Goal: Check status: Check status

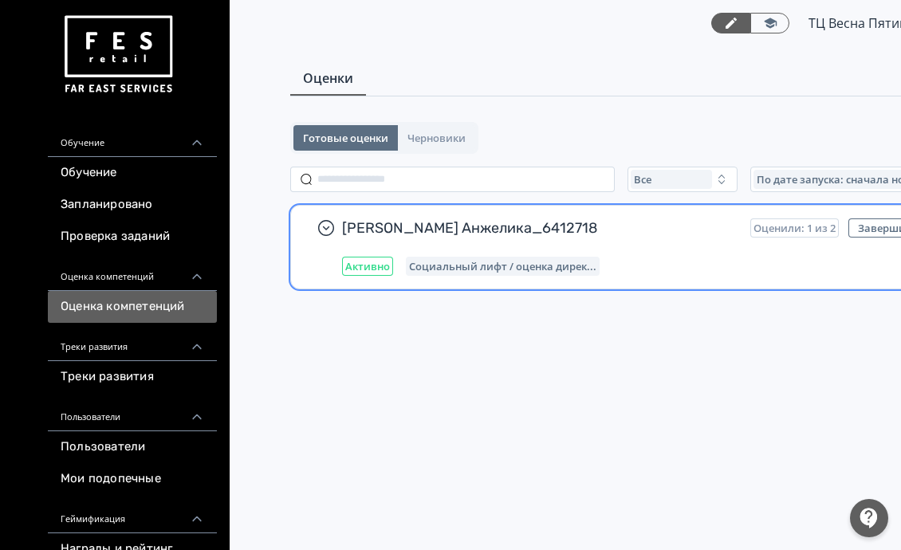
click at [410, 242] on div "[PERSON_NAME] Анжелика_6412718 Оценили: 1 из 2 Завершить Активно Социальный лиф…" at bounding box center [634, 246] width 585 height 57
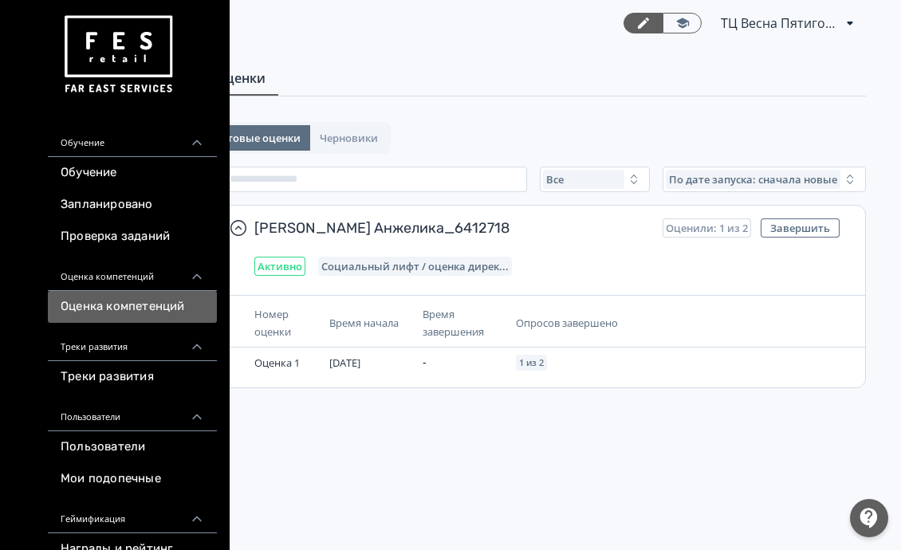
scroll to position [0, 120]
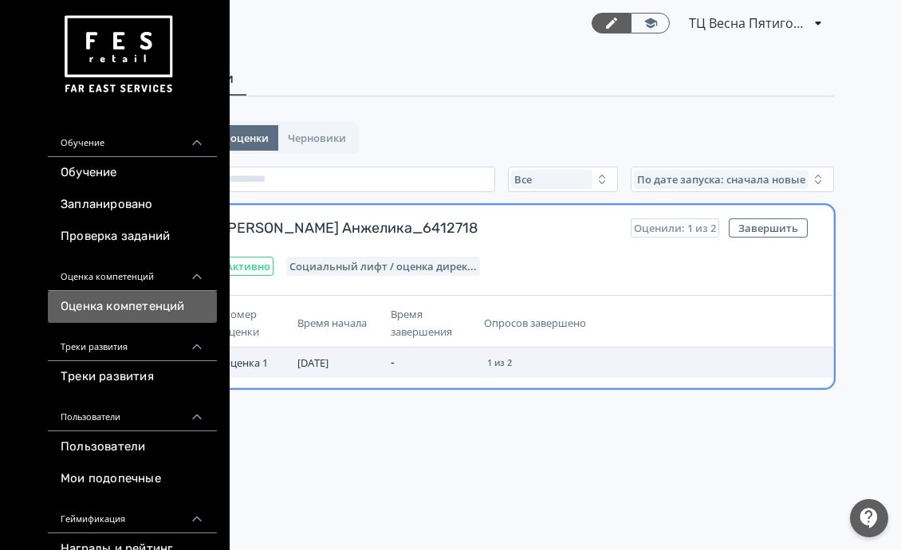
click at [316, 357] on span "[DATE]" at bounding box center [312, 363] width 31 height 14
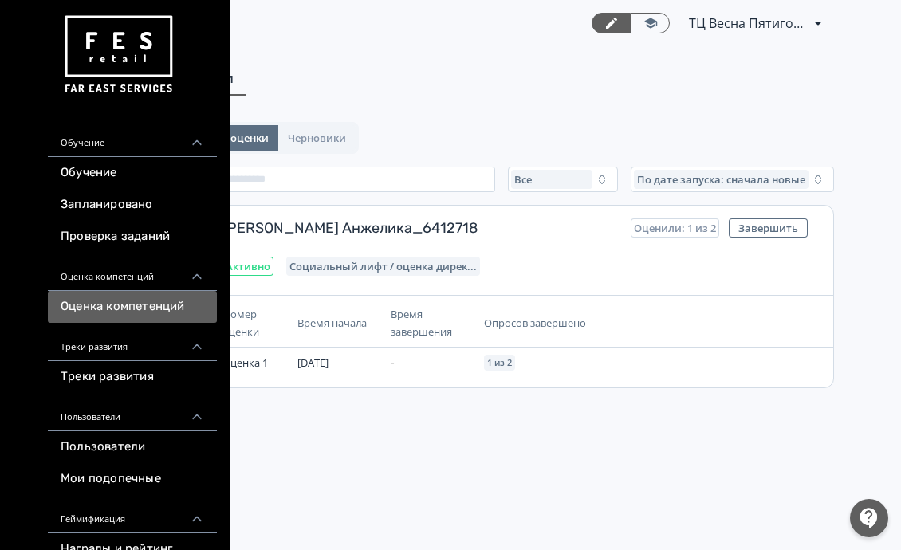
scroll to position [0, 0]
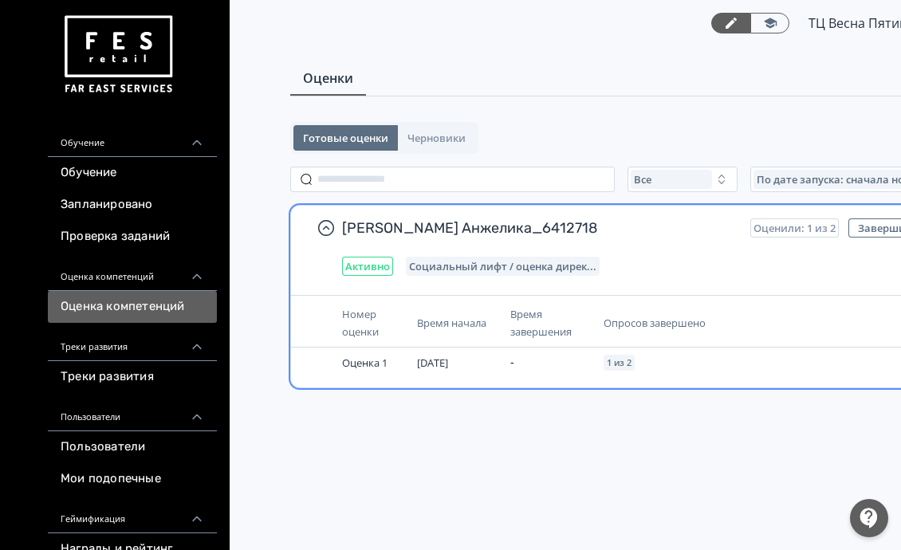
click at [782, 226] on span "Оценили: 1 из 2" at bounding box center [794, 228] width 82 height 13
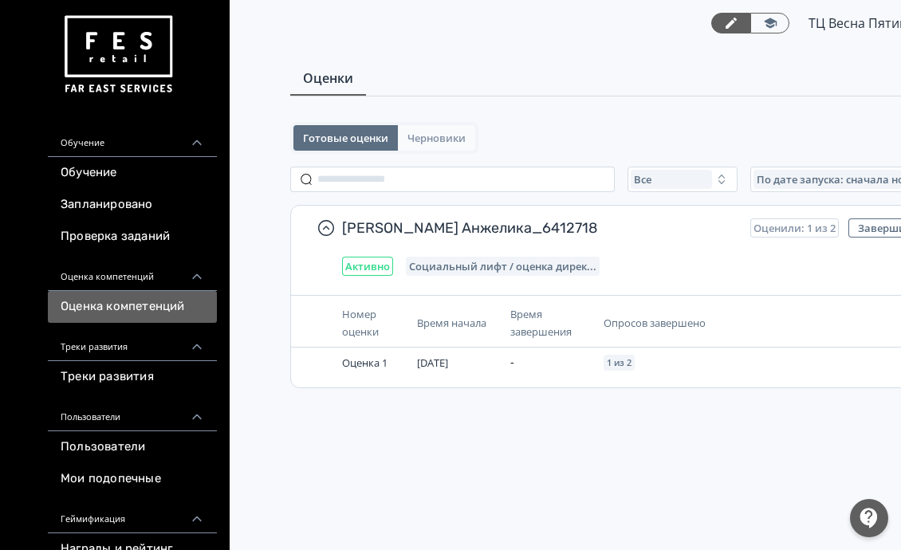
click at [428, 144] on button "Черновики" at bounding box center [436, 138] width 77 height 26
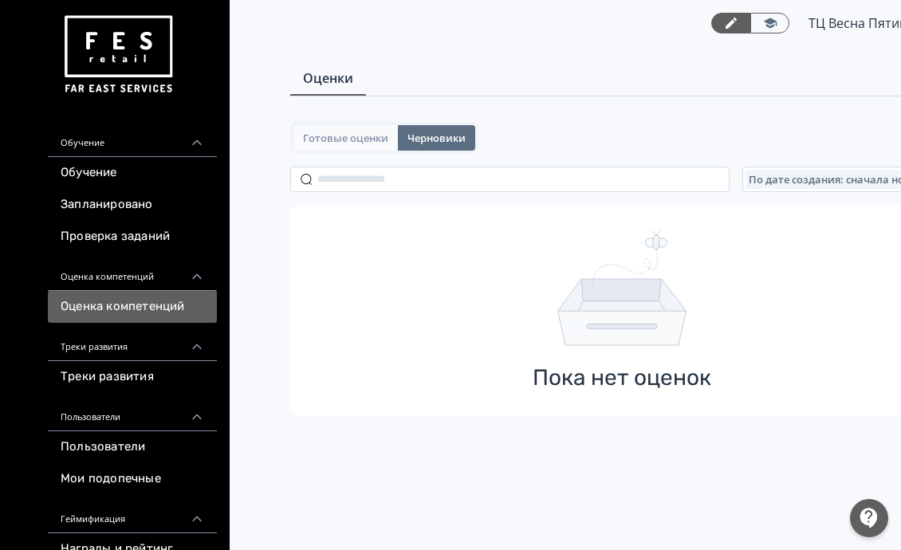
click at [360, 132] on span "Готовые оценки" at bounding box center [345, 138] width 85 height 13
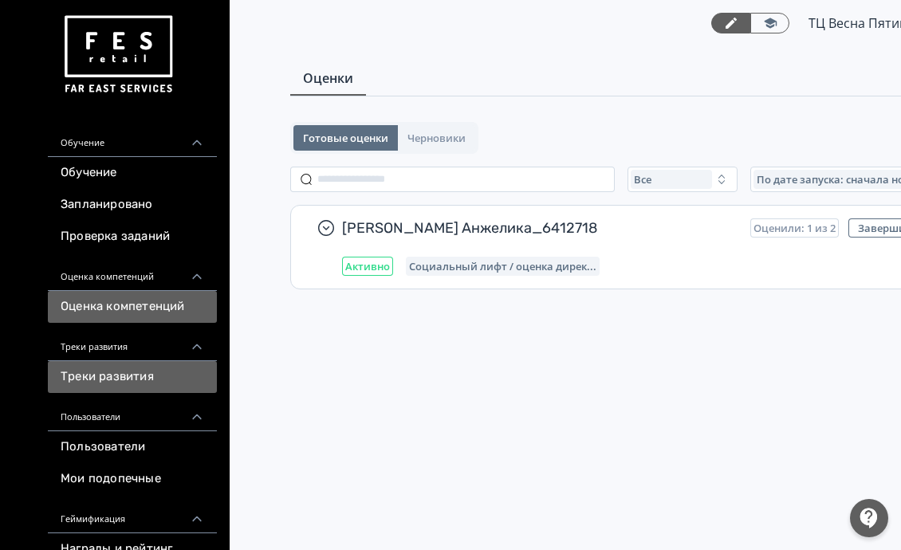
click at [108, 369] on link "Треки развития" at bounding box center [132, 377] width 169 height 32
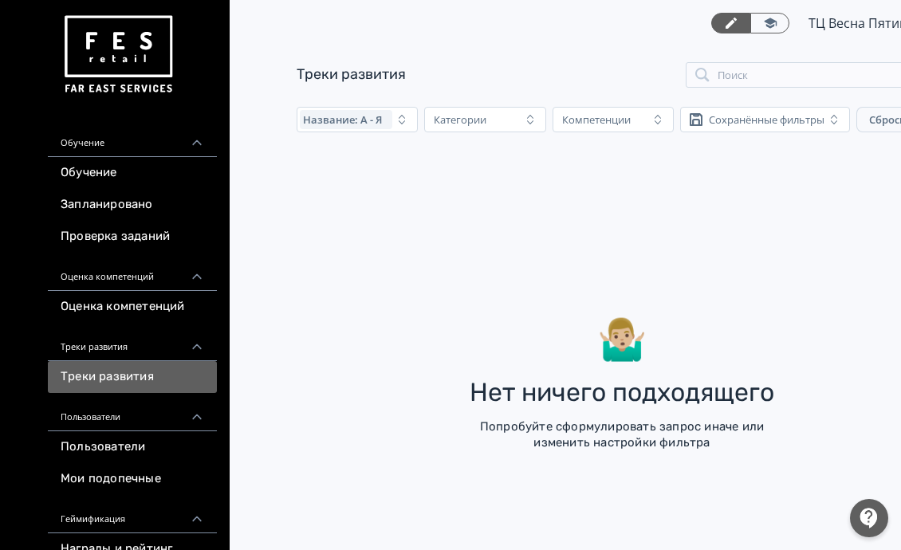
click at [106, 420] on div "Пользователи" at bounding box center [132, 412] width 169 height 38
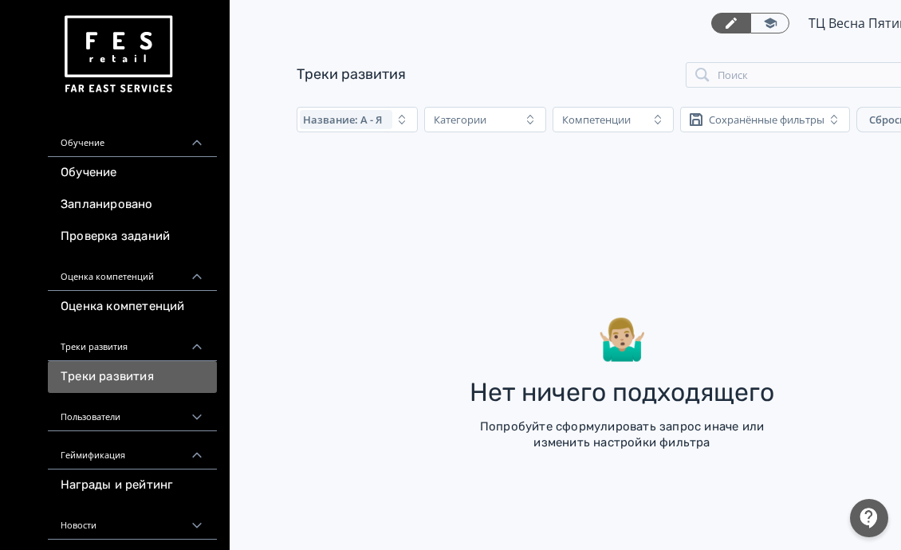
click at [116, 415] on div "Пользователи" at bounding box center [132, 412] width 169 height 38
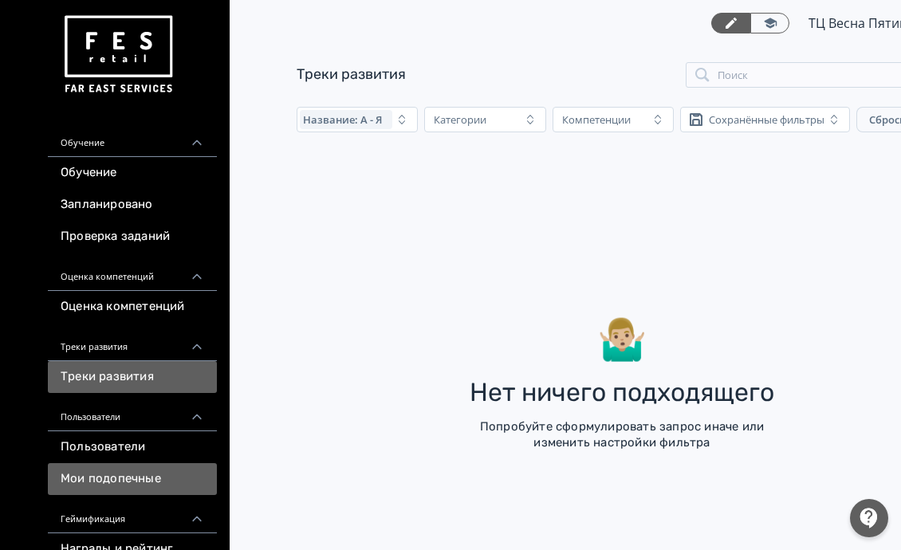
click at [116, 473] on link "Мои подопечные" at bounding box center [132, 479] width 169 height 32
